Goal: Task Accomplishment & Management: Complete application form

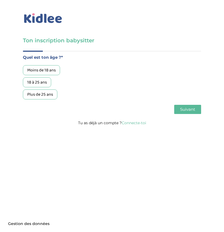
click at [110, 168] on body "Axeptio consent Plateforme de Gestion du Consentement : Personnalisez vos Optio…" at bounding box center [112, 116] width 224 height 232
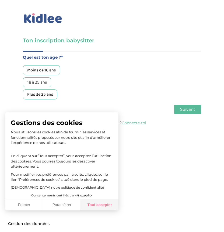
click at [109, 207] on button "Tout accepter" at bounding box center [100, 204] width 38 height 11
checkbox input "true"
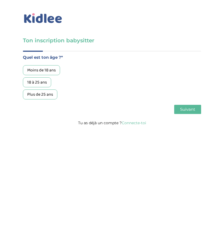
click at [37, 81] on div "18 à 25 ans" at bounding box center [37, 82] width 28 height 10
click at [50, 94] on div "Plus de 25 ans" at bounding box center [40, 94] width 34 height 10
click at [180, 107] on span "Suivant" at bounding box center [187, 109] width 15 height 5
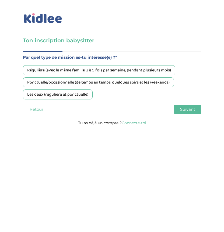
click at [111, 81] on div "Ponctuelle/occasionnelle (de temps en temps, quelques soirs et les weekends)" at bounding box center [98, 82] width 151 height 10
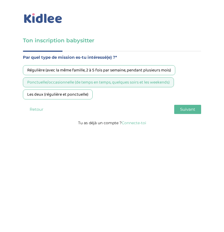
click at [184, 110] on span "Suivant" at bounding box center [187, 109] width 15 height 5
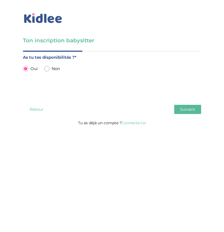
click at [196, 111] on button "Suivant" at bounding box center [187, 109] width 27 height 9
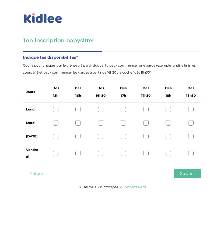
click at [169, 110] on div at bounding box center [168, 109] width 5 height 5
click at [190, 172] on span "Suivant" at bounding box center [187, 173] width 15 height 5
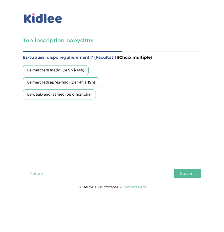
click at [80, 72] on div "Le mercredi matin (De 9h à 14h)" at bounding box center [56, 70] width 66 height 10
click at [184, 173] on span "Suivant" at bounding box center [187, 173] width 15 height 5
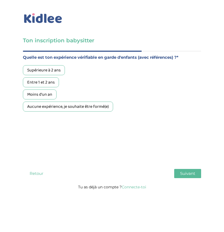
click at [48, 84] on div "Entre 1 et 2 ans" at bounding box center [41, 82] width 36 height 10
click at [183, 169] on button "Suivant" at bounding box center [187, 173] width 27 height 9
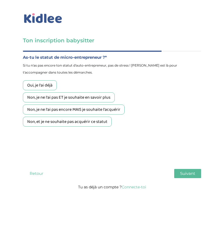
click at [54, 110] on div "Non, je ne l'ai pas encore MAIS je souhaite l'acquérir" at bounding box center [74, 110] width 102 height 10
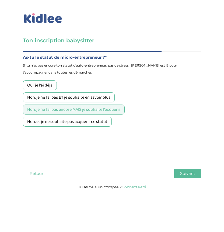
click at [181, 177] on button "Suivant" at bounding box center [187, 173] width 27 height 9
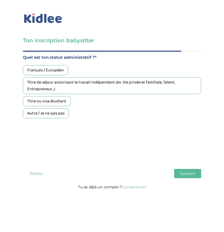
click at [60, 71] on div "Français / Européen" at bounding box center [45, 70] width 45 height 10
click at [183, 172] on span "Suivant" at bounding box center [187, 173] width 15 height 5
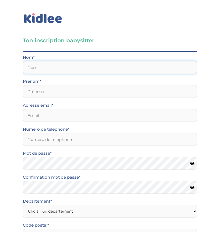
click at [102, 65] on input "text" at bounding box center [110, 67] width 174 height 13
type input "test"
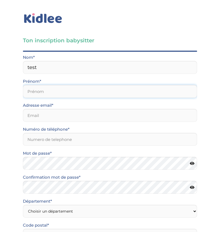
click at [75, 88] on input "text" at bounding box center [110, 91] width 174 height 13
type input "test"
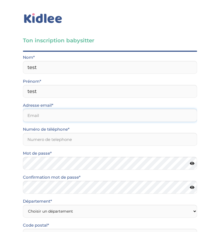
click at [49, 112] on input "email" at bounding box center [110, 115] width 174 height 13
click at [45, 115] on input "test123345@gmail.com" at bounding box center [110, 115] width 174 height 13
type input "test1233qer45@gmail.com"
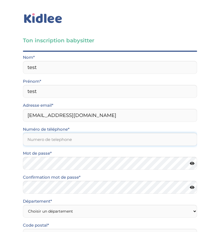
click at [49, 136] on input "Numéro de téléphone*" at bounding box center [110, 139] width 174 height 13
type input "0680727096"
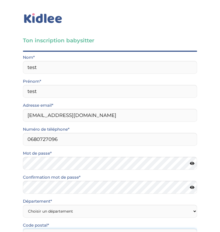
type input "77380"
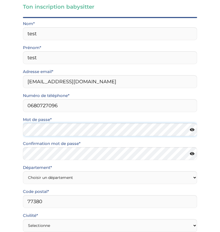
scroll to position [34, 0]
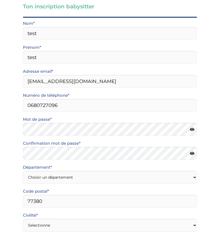
click at [191, 129] on icon at bounding box center [192, 129] width 5 height 4
click at [114, 170] on div "Département* Choisir un département Paris (75) Hauts-de-Seine (92) Yvelines (78…" at bounding box center [110, 174] width 174 height 20
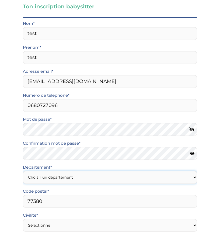
click at [113, 176] on select "Choisir un département Paris (75) Hauts-de-Seine (92) Yvelines (78) Val-de-Marn…" at bounding box center [110, 177] width 174 height 13
select select "92"
click at [23, 171] on select "Choisir un département Paris (75) Hauts-de-Seine (92) Yvelines (78) Val-de-Marn…" at bounding box center [110, 177] width 174 height 13
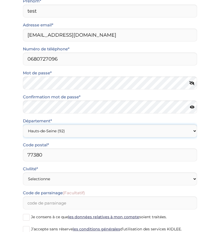
scroll to position [116, 0]
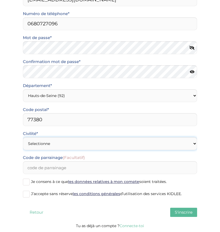
click at [85, 146] on select "Selectionne Mr Mme" at bounding box center [110, 143] width 174 height 13
select select "0"
click at [23, 137] on select "Selectionne Mr Mme" at bounding box center [110, 143] width 174 height 13
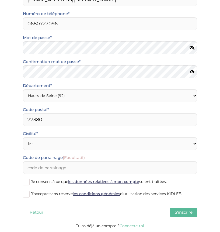
click at [29, 180] on span at bounding box center [26, 182] width 7 height 7
click at [0, 0] on input "Je consens à ce que les données relatives à mon compte soient traitées." at bounding box center [0, 0] width 0 height 0
click at [29, 192] on span at bounding box center [26, 194] width 7 height 7
click at [0, 0] on input "J’accepte sans réserve les conditions générales d’utilisation des services KIDL…" at bounding box center [0, 0] width 0 height 0
click at [176, 210] on span "S'inscrire" at bounding box center [184, 212] width 18 height 5
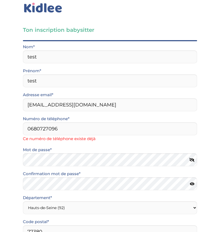
scroll to position [11, 0]
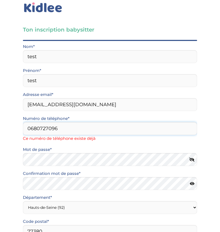
click at [76, 127] on input "0680727096" at bounding box center [110, 128] width 174 height 13
click at [77, 133] on input "0680727096" at bounding box center [110, 128] width 174 height 13
paste input "+447418307200"
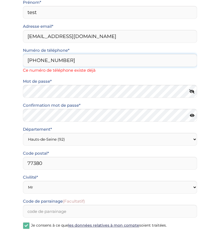
scroll to position [123, 0]
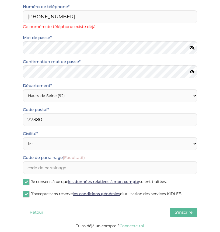
click at [184, 212] on span "S'inscrire" at bounding box center [184, 212] width 18 height 5
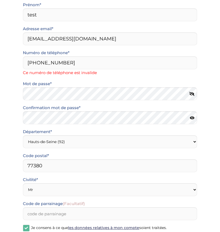
scroll to position [23, 0]
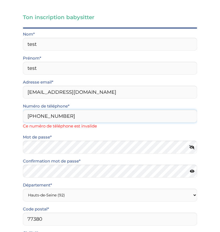
drag, startPoint x: 36, startPoint y: 116, endPoint x: 21, endPoint y: 116, distance: 15.1
click at [21, 116] on div "Ton inscription babysitter Merci de vérifier que tous les champs sont remplis a…" at bounding box center [110, 170] width 185 height 315
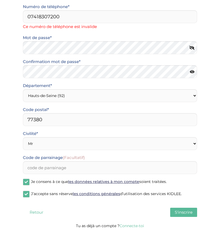
click at [187, 213] on span "S'inscrire" at bounding box center [184, 212] width 18 height 5
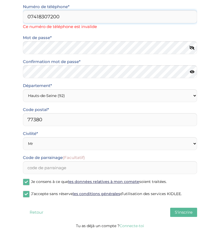
click at [73, 14] on input "07418307200" at bounding box center [110, 16] width 174 height 13
paste input "33780763733"
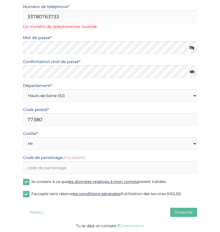
click at [181, 214] on span "S'inscrire" at bounding box center [184, 212] width 18 height 5
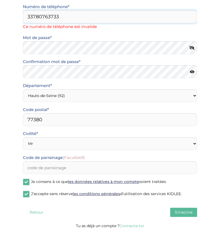
click at [35, 16] on input "33780763733" at bounding box center [110, 16] width 174 height 13
click at [32, 17] on input "33780763733" at bounding box center [110, 16] width 174 height 13
type input "0780763733"
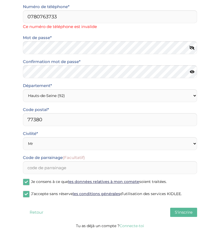
click at [185, 215] on button "S'inscrire" at bounding box center [183, 212] width 27 height 9
